Goal: Navigation & Orientation: Find specific page/section

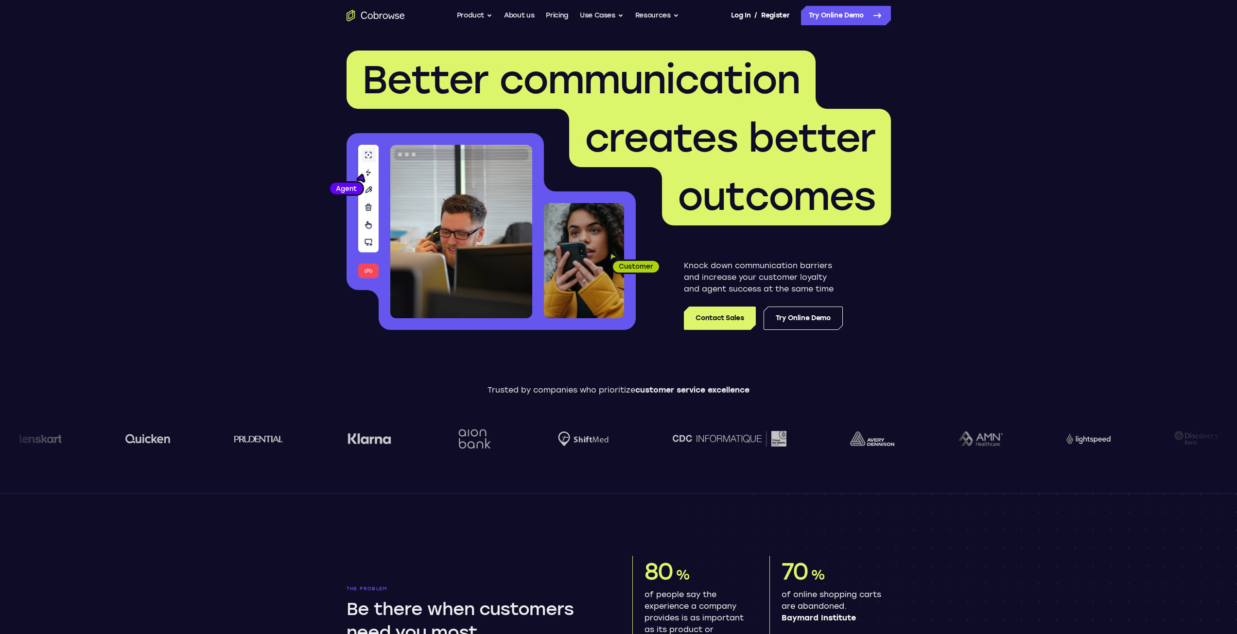
click at [844, 11] on link "Try Online Demo" at bounding box center [846, 15] width 90 height 19
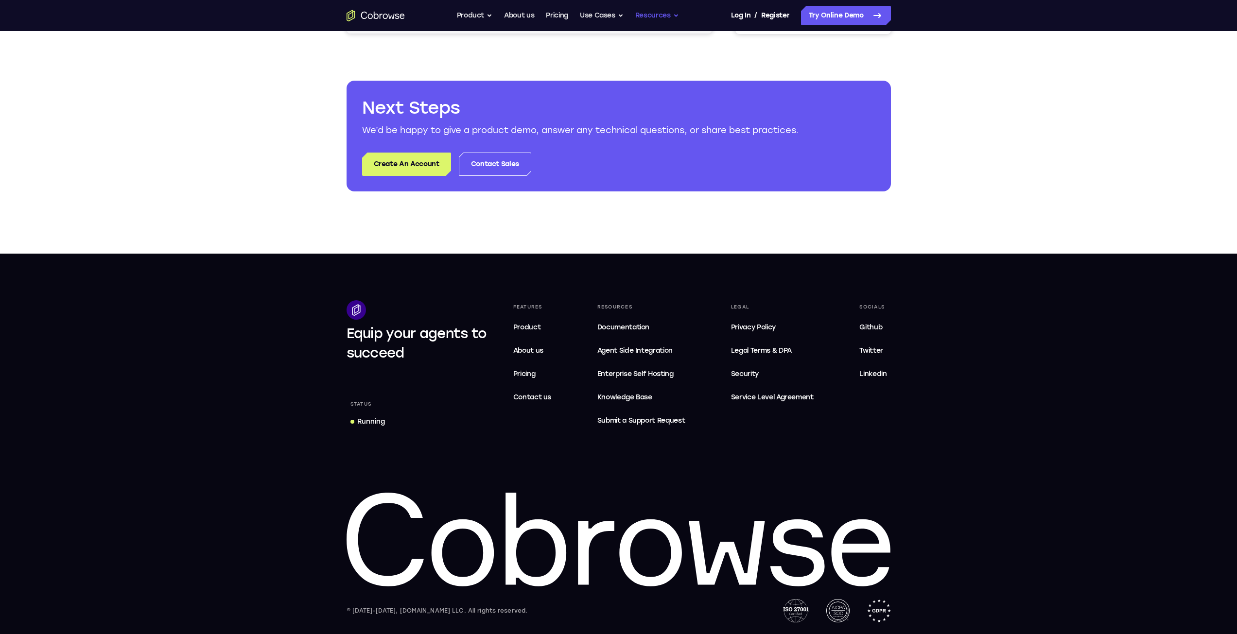
click at [649, 21] on button "Resources" at bounding box center [657, 15] width 44 height 19
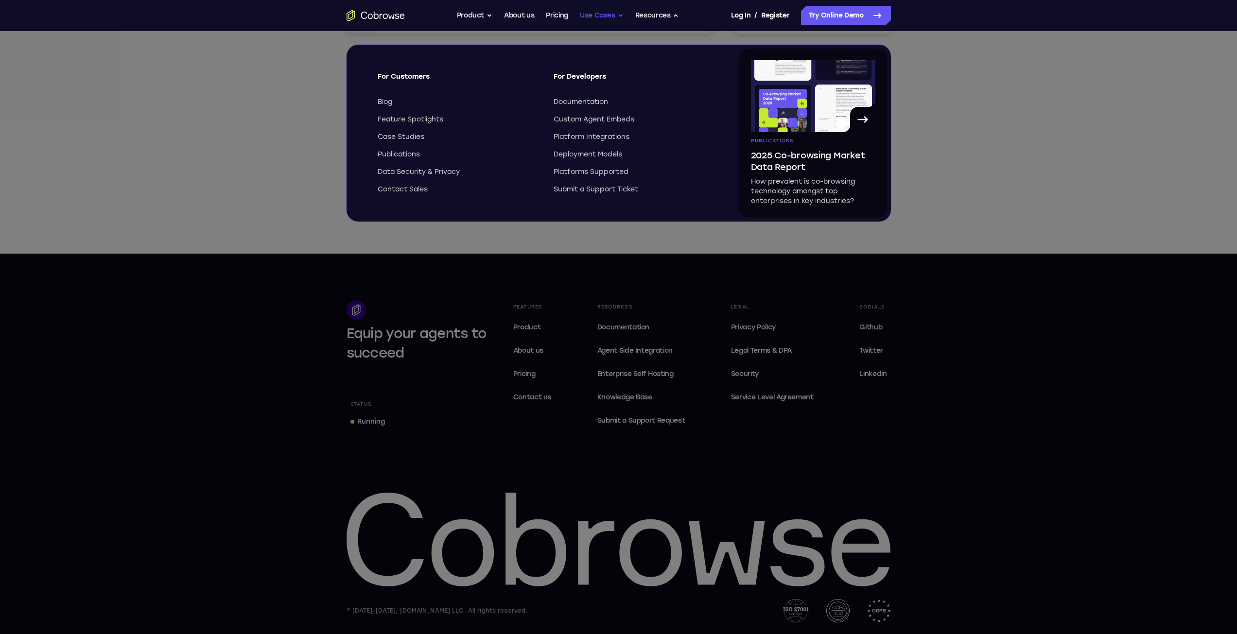
click at [597, 14] on button "Use Cases" at bounding box center [602, 15] width 44 height 19
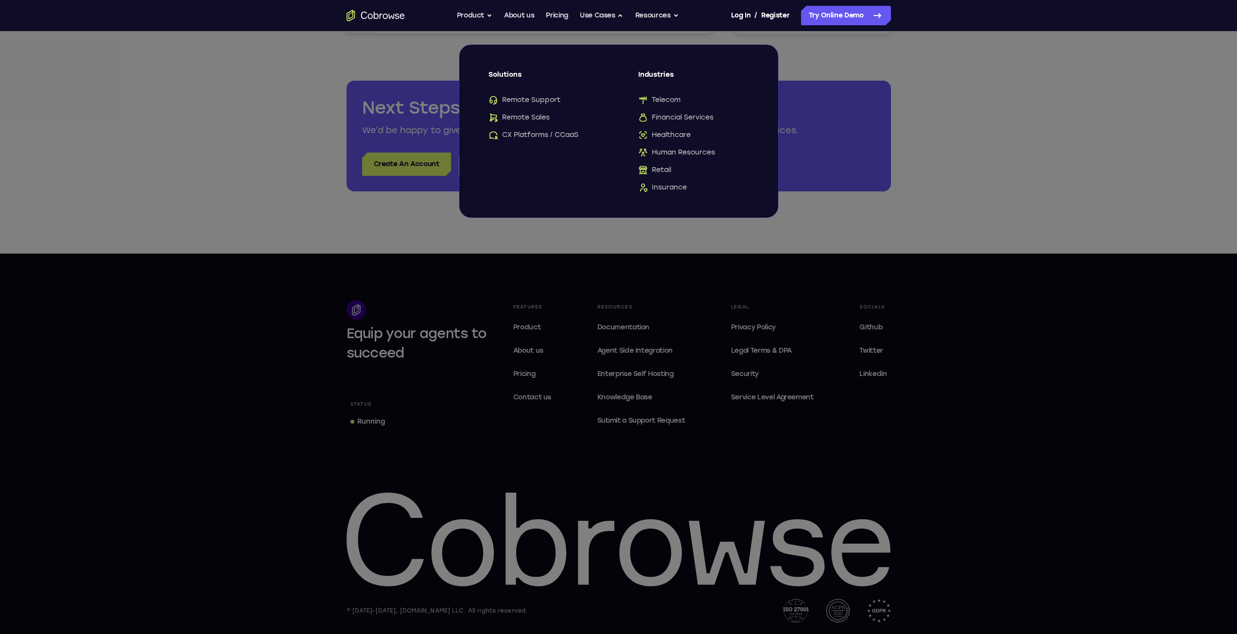
click at [956, 338] on icon at bounding box center [622, 201] width 1244 height 865
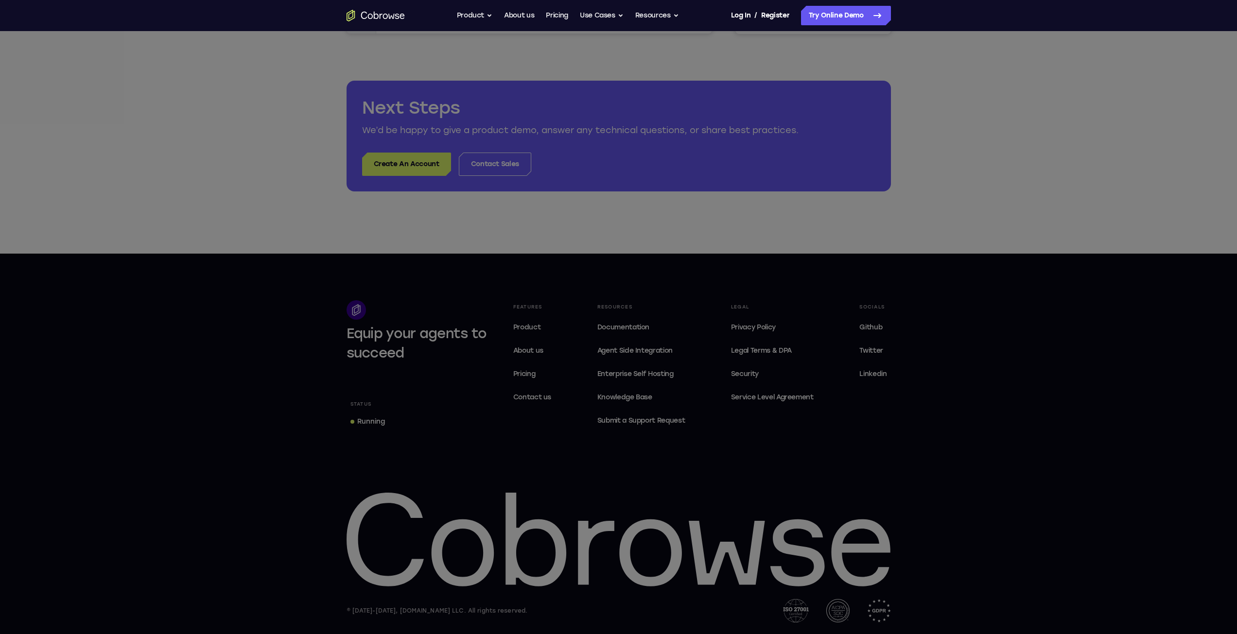
scroll to position [418, 0]
